Goal: Check status: Check status

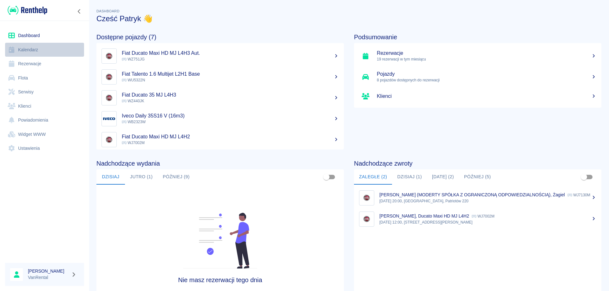
click at [30, 49] on link "Kalendarz" at bounding box center [44, 50] width 79 height 14
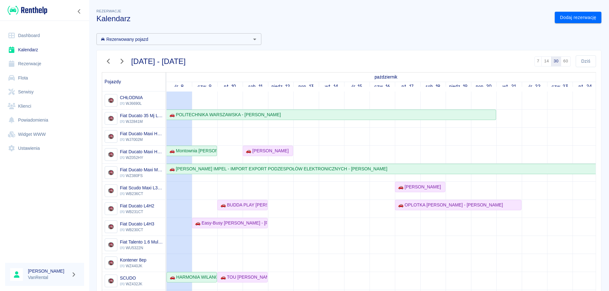
click at [108, 61] on icon "button" at bounding box center [108, 61] width 3 height 5
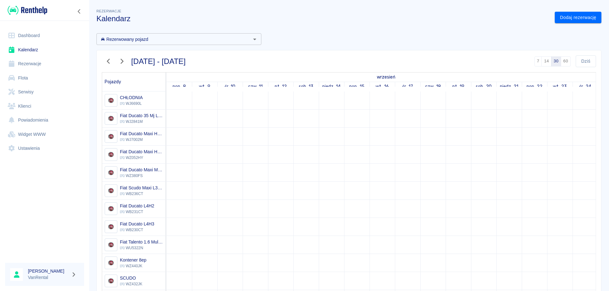
click at [108, 61] on icon "button" at bounding box center [108, 61] width 3 height 5
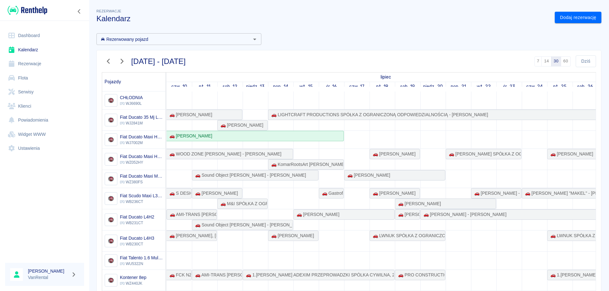
click at [123, 62] on icon "button" at bounding box center [121, 61] width 3 height 5
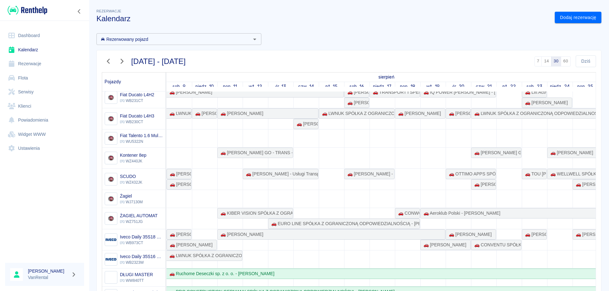
scroll to position [130, 0]
click at [502, 210] on div "🚗 Aeroklub Polski - [PERSON_NAME]" at bounding box center [610, 213] width 379 height 7
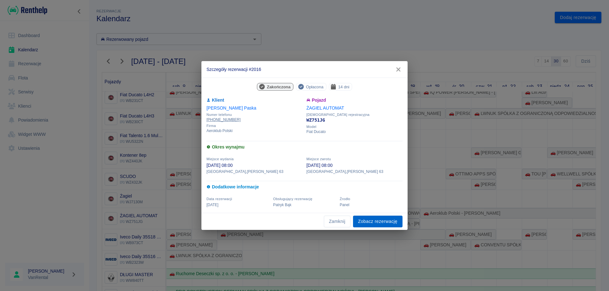
click at [380, 223] on link "Zobacz rezerwację" at bounding box center [377, 222] width 49 height 12
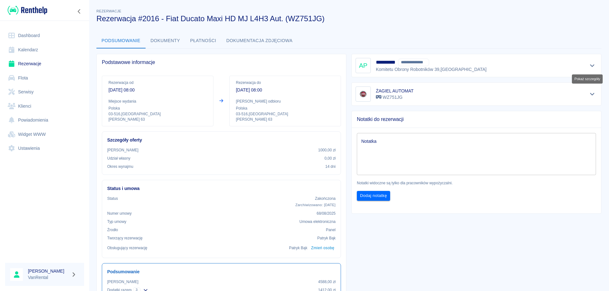
click at [588, 65] on icon "Pokaż szczegóły" at bounding box center [591, 66] width 7 height 6
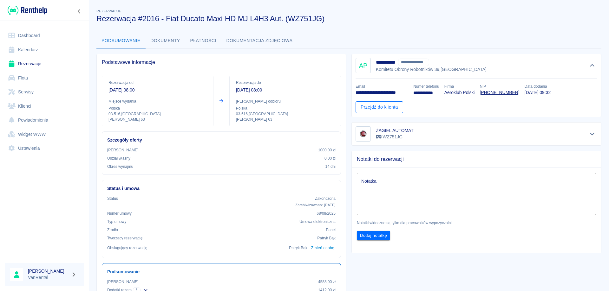
click at [393, 106] on link "Przejdź do klienta" at bounding box center [379, 107] width 48 height 12
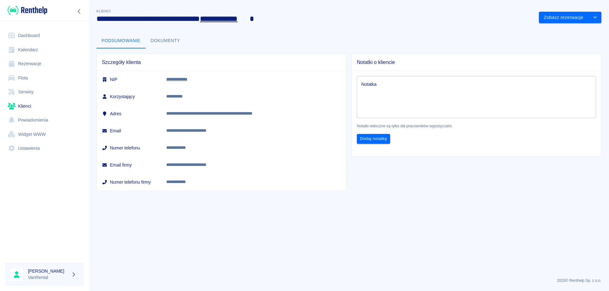
click at [243, 221] on main "**********" at bounding box center [349, 140] width 520 height 265
click at [30, 64] on link "Rezerwacje" at bounding box center [44, 64] width 79 height 14
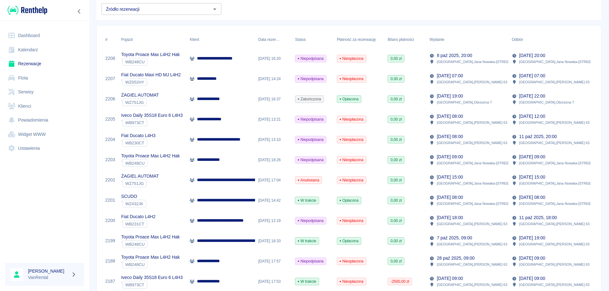
scroll to position [82, 0]
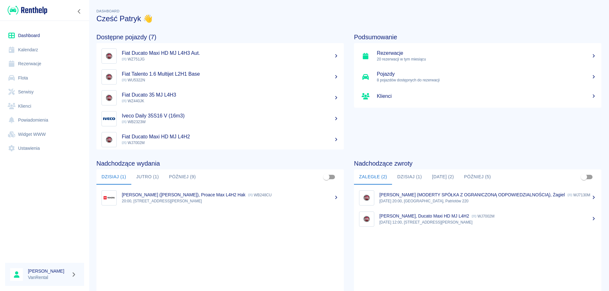
click at [36, 65] on link "Rezerwacje" at bounding box center [44, 64] width 79 height 14
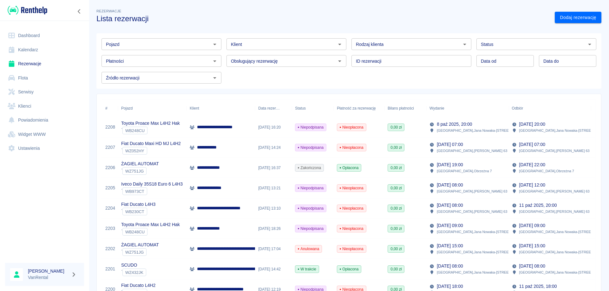
click at [211, 186] on p "**********" at bounding box center [212, 188] width 30 height 7
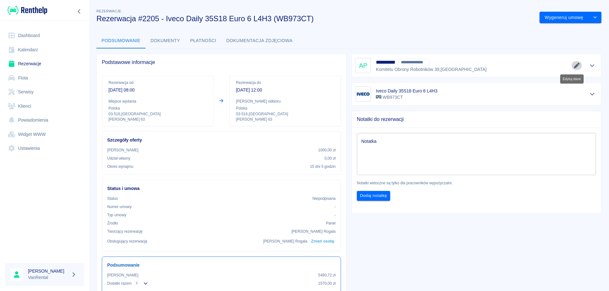
click at [573, 65] on icon "Edytuj dane" at bounding box center [576, 66] width 6 height 6
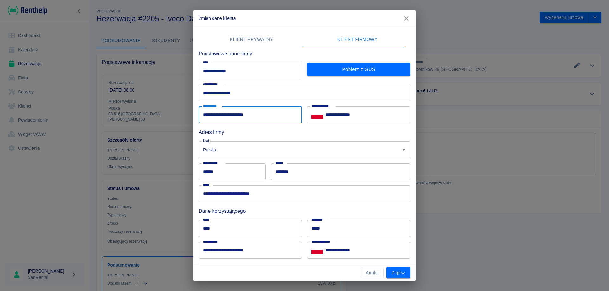
drag, startPoint x: 260, startPoint y: 115, endPoint x: 202, endPoint y: 114, distance: 58.0
click at [202, 114] on input "**********" at bounding box center [249, 115] width 103 height 17
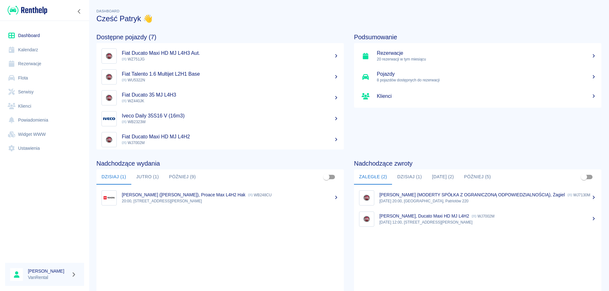
click at [25, 63] on link "Rezerwacje" at bounding box center [44, 64] width 79 height 14
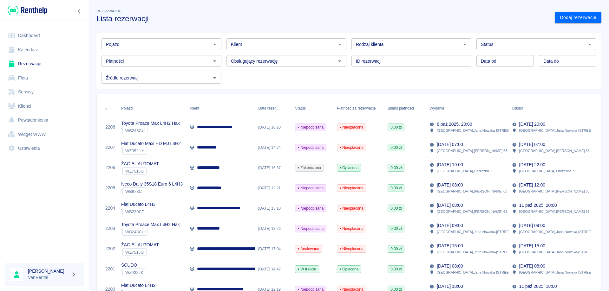
click at [229, 187] on div "**********" at bounding box center [220, 188] width 68 height 20
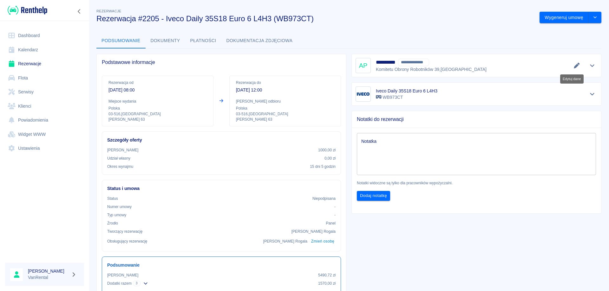
click at [573, 64] on icon "Edytuj dane" at bounding box center [576, 66] width 6 height 6
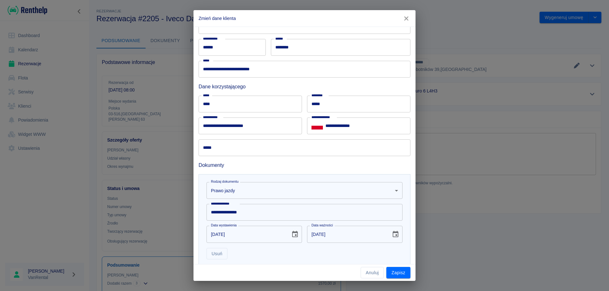
scroll to position [127, 0]
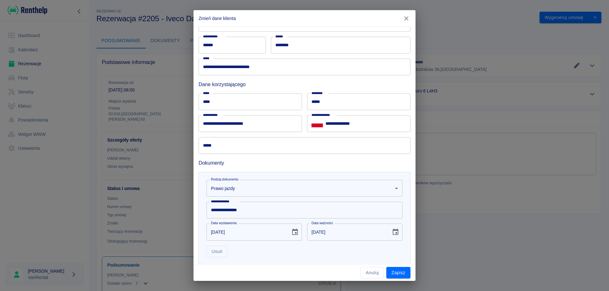
click at [408, 19] on icon "button" at bounding box center [406, 18] width 8 height 7
